Goal: Information Seeking & Learning: Find specific fact

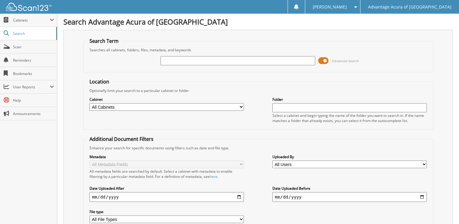
click at [193, 61] on input "text" at bounding box center [237, 60] width 154 height 9
type input "77926"
click at [323, 60] on span at bounding box center [323, 60] width 10 height 9
